Goal: Task Accomplishment & Management: Use online tool/utility

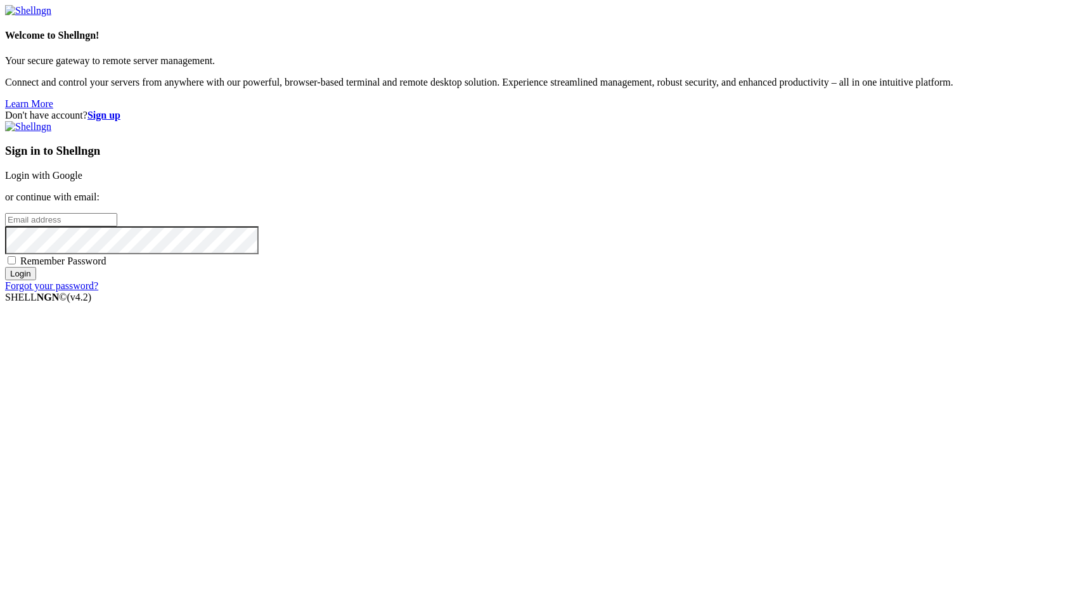
type input "[EMAIL_ADDRESS][DOMAIN_NAME]"
click at [36, 280] on input "Login" at bounding box center [20, 273] width 31 height 13
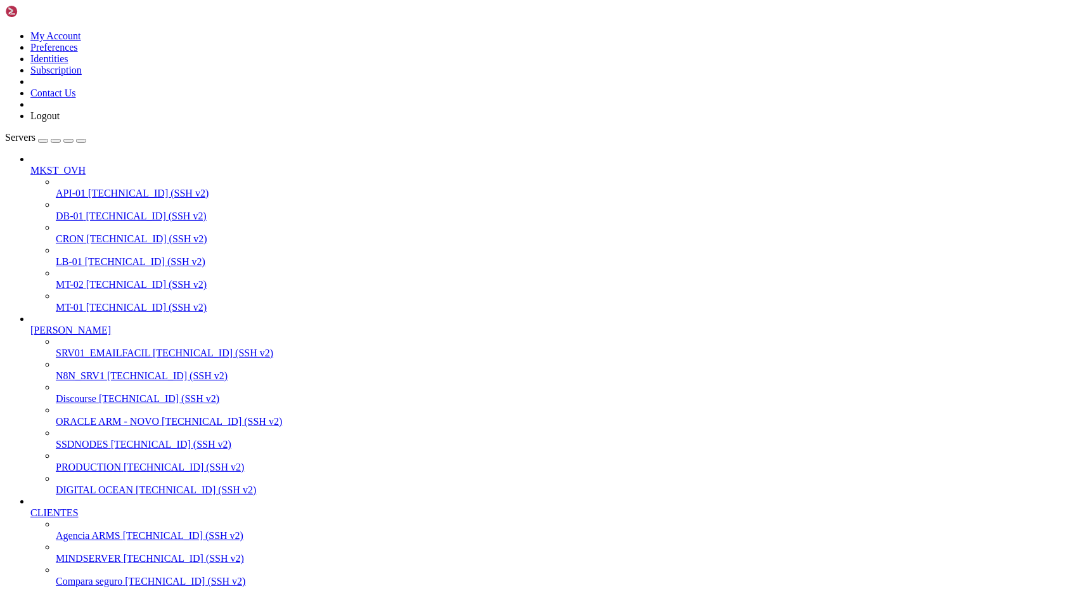
click at [84, 377] on span "N8N_SRV1" at bounding box center [80, 375] width 49 height 11
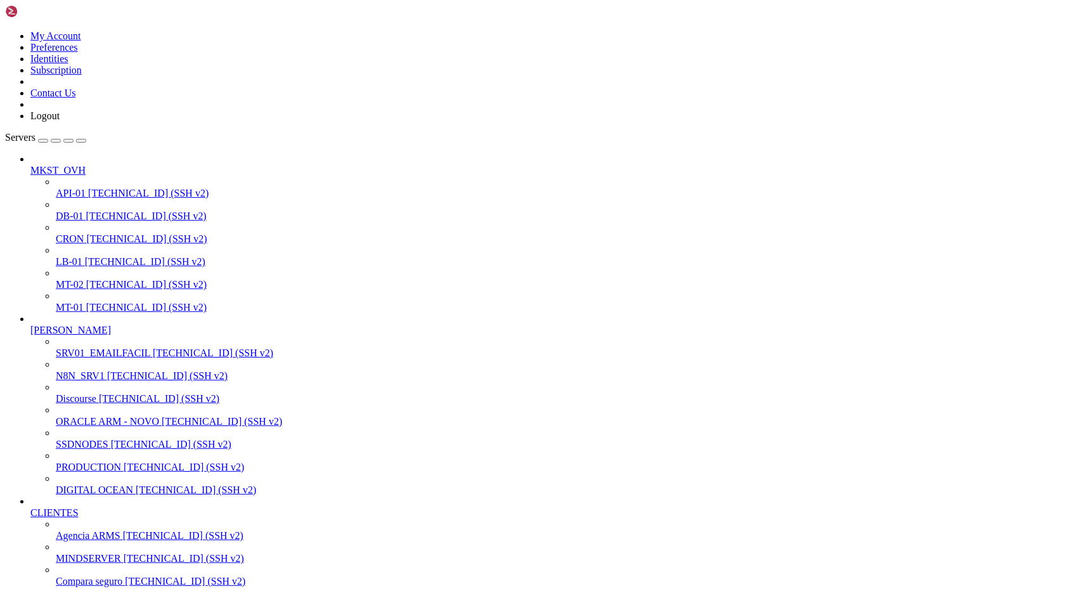
scroll to position [0, 0]
drag, startPoint x: 11, startPoint y: 1281, endPoint x: 194, endPoint y: 1657, distance: 418.8
